Goal: Browse casually

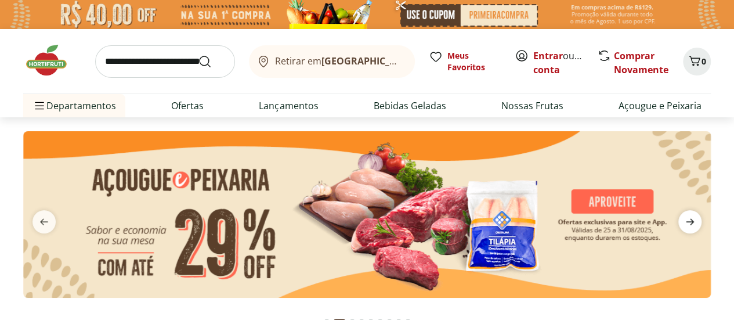
click at [691, 215] on icon "next" at bounding box center [690, 222] width 14 height 14
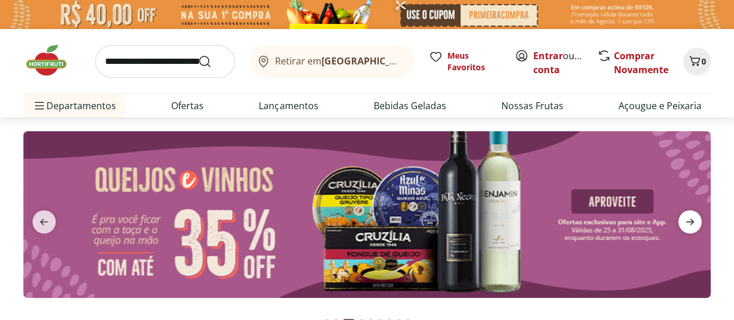
click at [691, 215] on icon "next" at bounding box center [690, 222] width 14 height 14
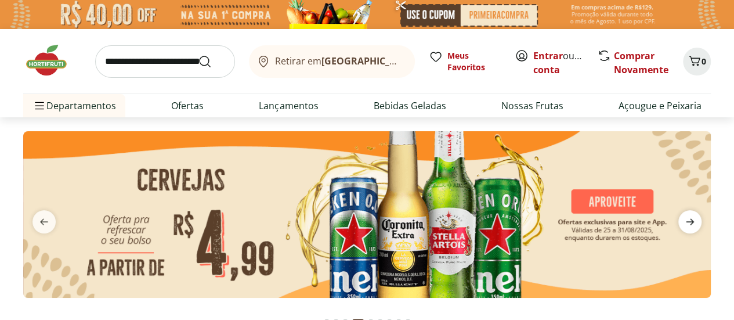
click at [691, 215] on icon "next" at bounding box center [690, 222] width 14 height 14
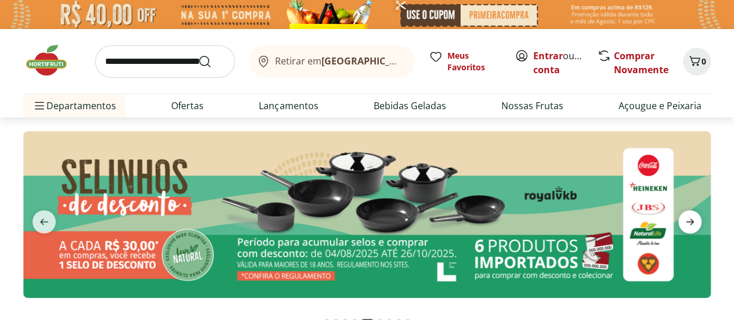
click at [691, 215] on icon "next" at bounding box center [690, 222] width 14 height 14
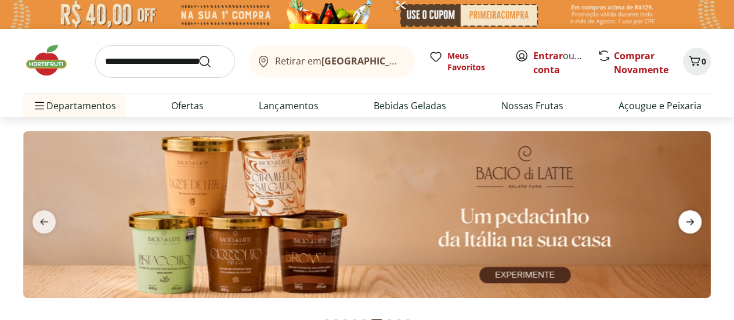
click at [691, 215] on icon "next" at bounding box center [690, 222] width 14 height 14
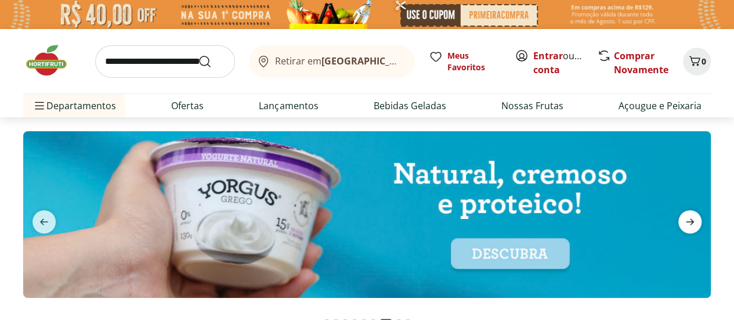
click at [691, 215] on icon "next" at bounding box center [690, 222] width 14 height 14
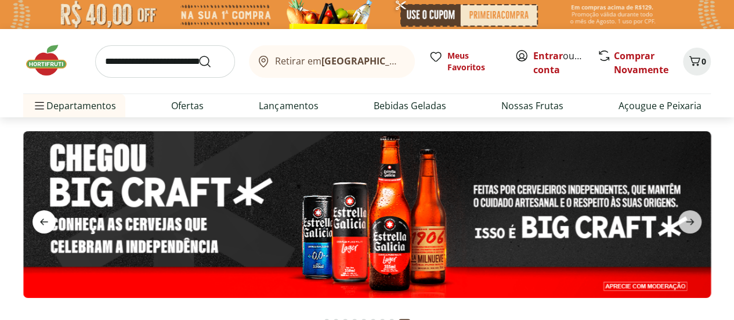
click at [45, 220] on icon "previous" at bounding box center [44, 222] width 14 height 14
click at [42, 222] on icon "previous" at bounding box center [44, 221] width 8 height 6
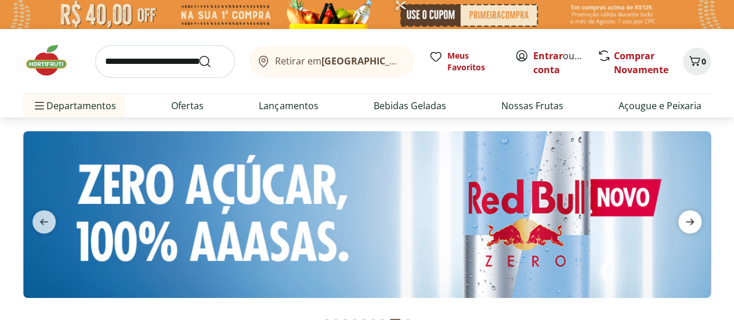
click at [690, 210] on span "next" at bounding box center [689, 221] width 23 height 23
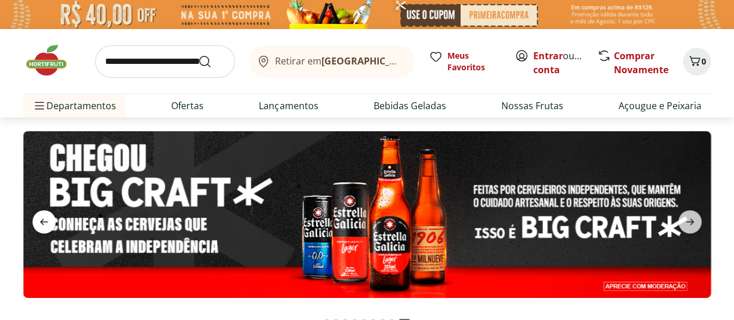
click at [40, 222] on icon "previous" at bounding box center [44, 221] width 8 height 6
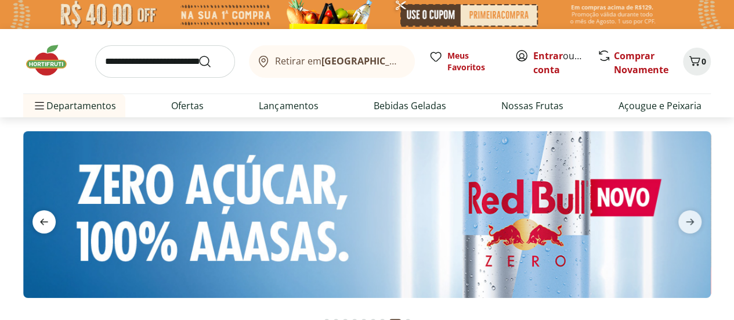
click at [39, 222] on icon "previous" at bounding box center [44, 222] width 14 height 14
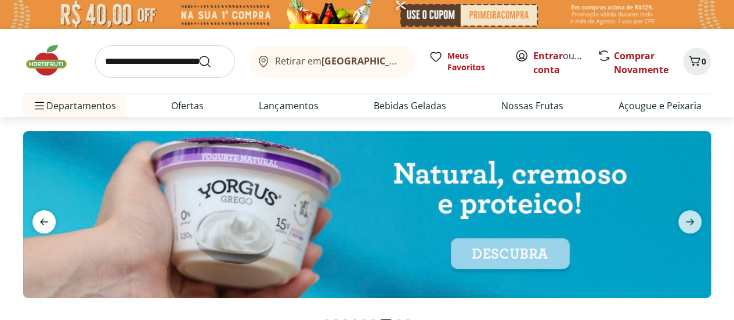
click at [39, 222] on icon "previous" at bounding box center [44, 222] width 14 height 14
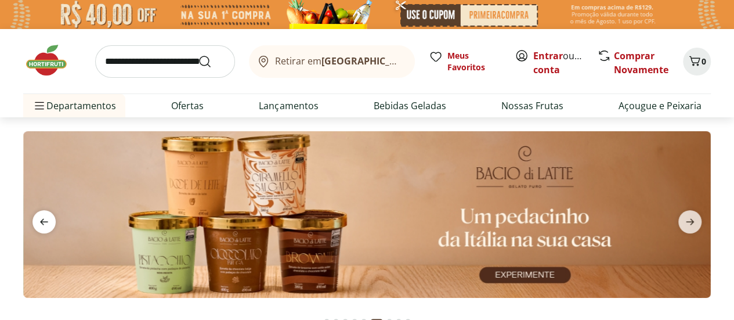
click at [39, 222] on icon "previous" at bounding box center [44, 222] width 14 height 14
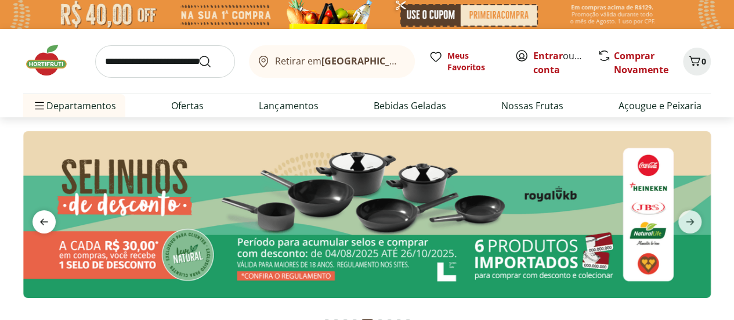
click at [39, 222] on icon "previous" at bounding box center [44, 222] width 14 height 14
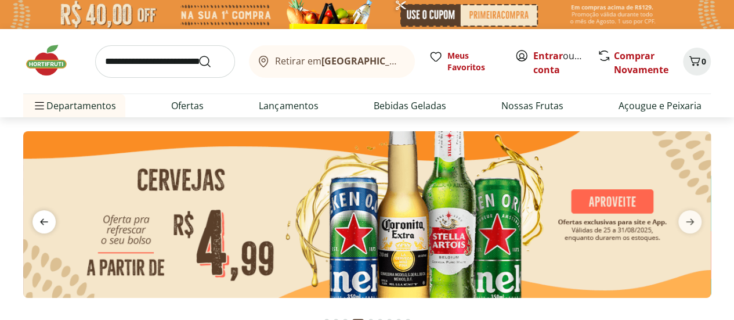
click at [39, 222] on icon "previous" at bounding box center [44, 222] width 14 height 14
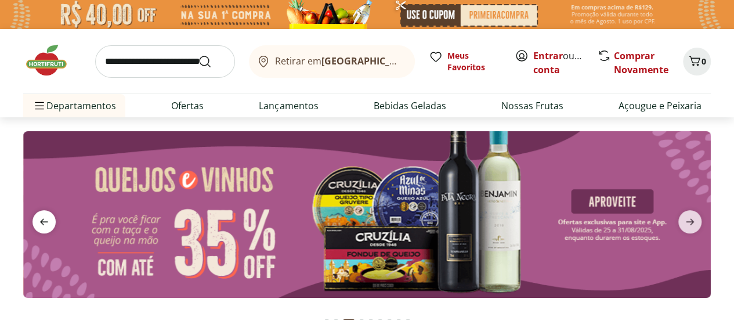
click at [39, 222] on icon "previous" at bounding box center [44, 222] width 14 height 14
